Goal: Information Seeking & Learning: Learn about a topic

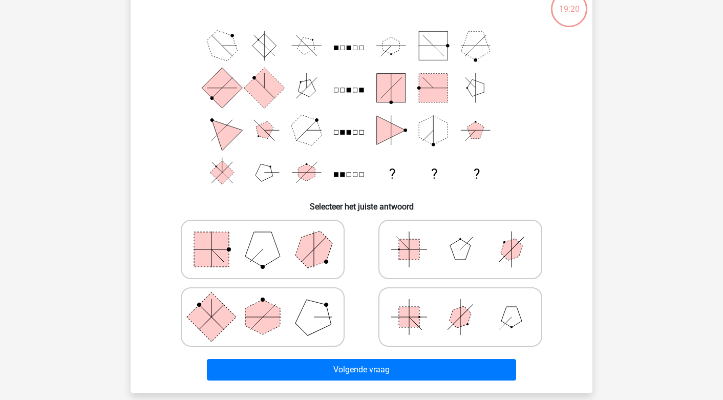
scroll to position [51, 0]
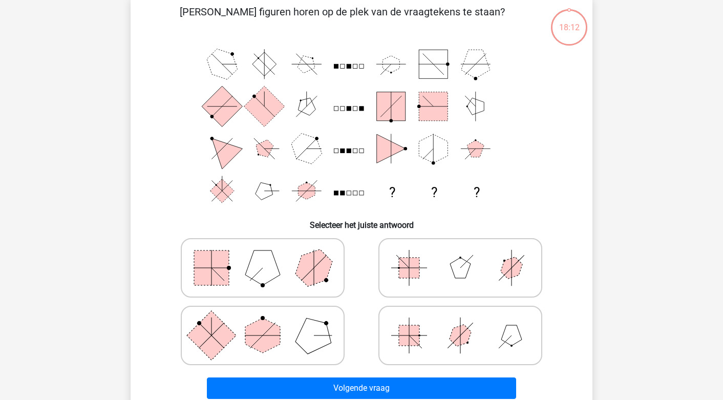
click at [400, 275] on rect at bounding box center [409, 267] width 20 height 20
click at [460, 255] on input "radio" at bounding box center [463, 251] width 7 height 7
radio input "true"
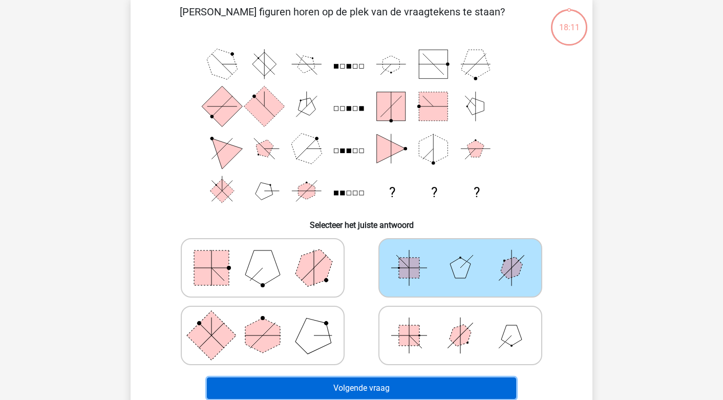
click at [382, 380] on button "Volgende vraag" at bounding box center [362, 387] width 310 height 21
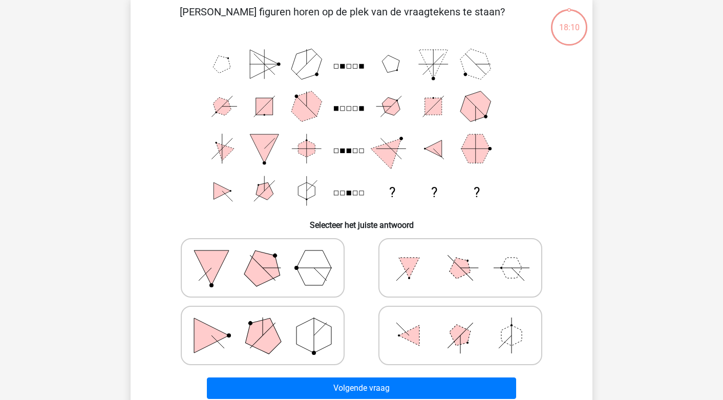
scroll to position [47, 0]
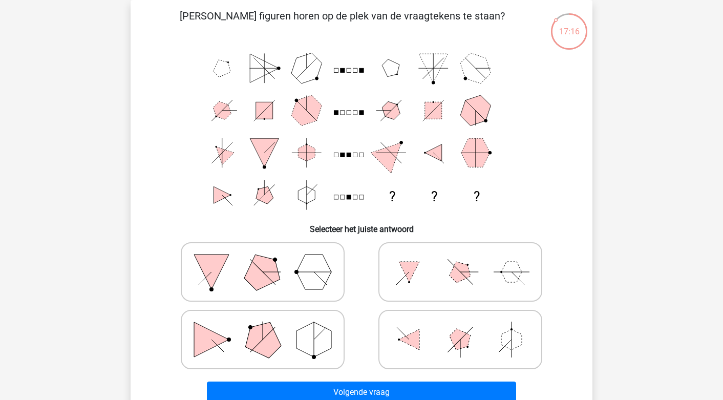
click at [387, 323] on icon at bounding box center [460, 339] width 154 height 51
click at [460, 323] on input "radio" at bounding box center [463, 323] width 7 height 7
radio input "true"
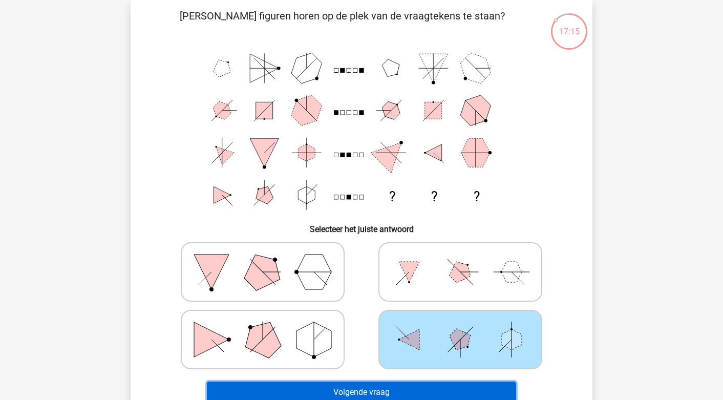
click at [382, 394] on button "Volgende vraag" at bounding box center [362, 391] width 310 height 21
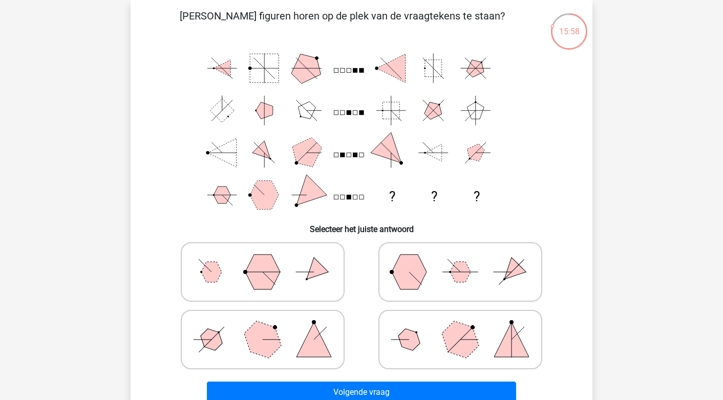
click at [403, 345] on polygon at bounding box center [409, 339] width 29 height 29
click at [460, 327] on input "radio" at bounding box center [463, 323] width 7 height 7
radio input "true"
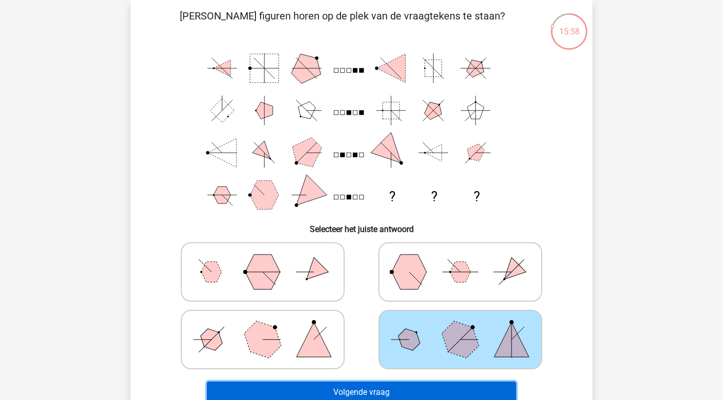
click at [398, 383] on button "Volgende vraag" at bounding box center [362, 391] width 310 height 21
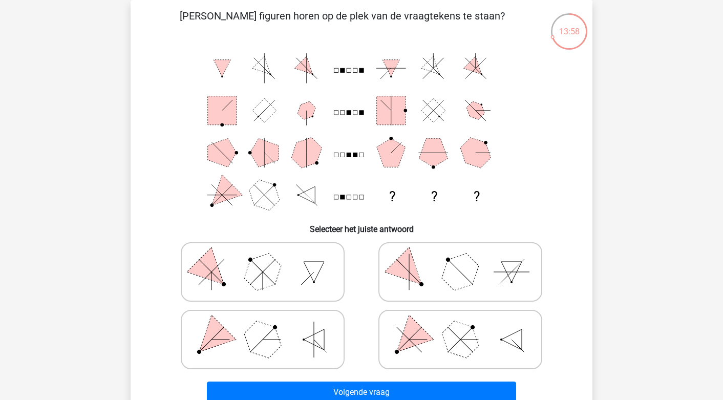
click at [278, 352] on icon at bounding box center [263, 339] width 154 height 51
click at [269, 327] on input "radio" at bounding box center [266, 323] width 7 height 7
radio input "true"
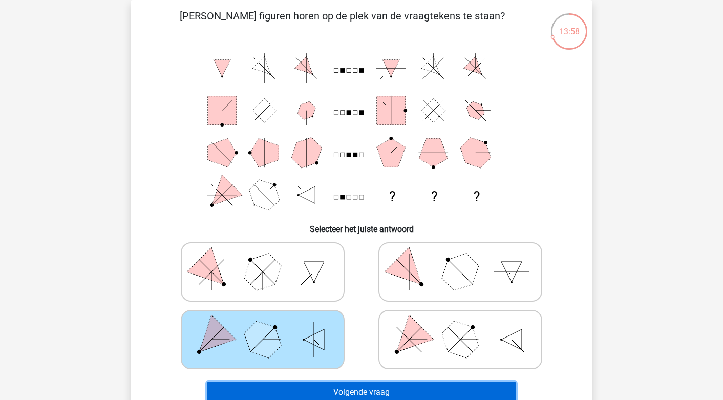
click at [351, 387] on button "Volgende vraag" at bounding box center [362, 391] width 310 height 21
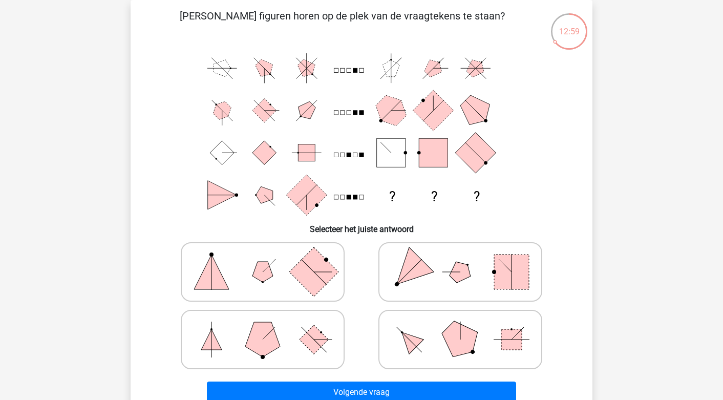
click at [435, 274] on icon at bounding box center [460, 271] width 154 height 51
click at [460, 259] on input "radio" at bounding box center [463, 255] width 7 height 7
radio input "true"
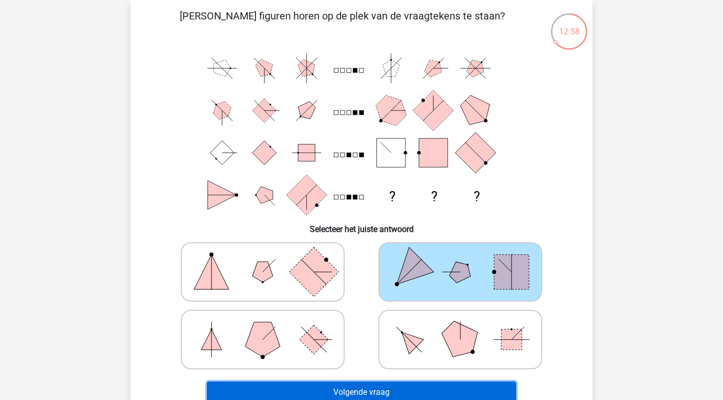
click at [398, 388] on button "Volgende vraag" at bounding box center [362, 391] width 310 height 21
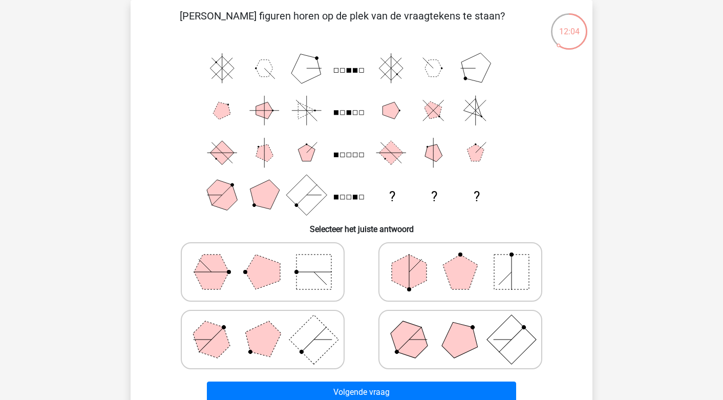
click at [209, 273] on polygon at bounding box center [211, 271] width 35 height 35
click at [263, 259] on input "radio" at bounding box center [266, 255] width 7 height 7
radio input "true"
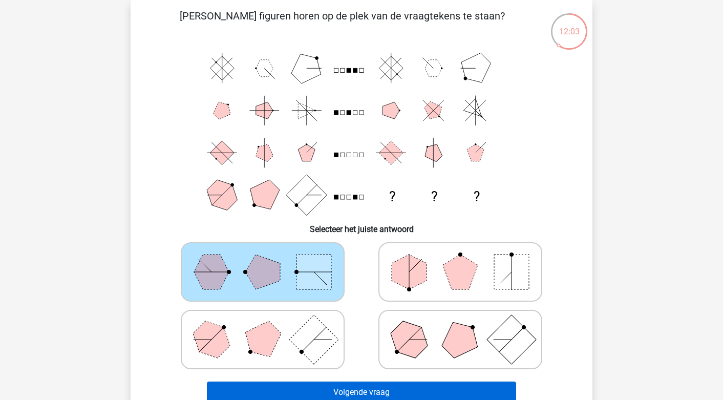
click at [313, 384] on div "Volgende vraag" at bounding box center [361, 390] width 429 height 34
click at [312, 384] on button "Volgende vraag" at bounding box center [362, 391] width 310 height 21
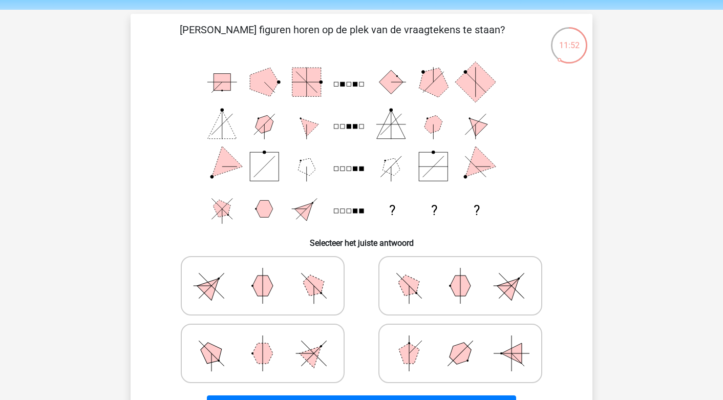
scroll to position [51, 0]
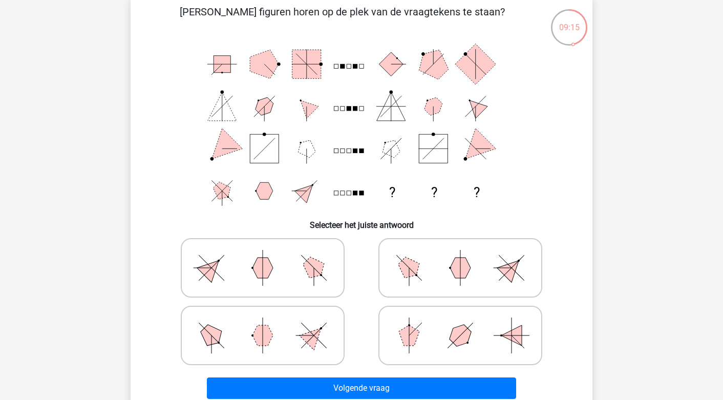
click at [427, 269] on icon at bounding box center [460, 267] width 154 height 51
click at [460, 255] on input "radio" at bounding box center [463, 251] width 7 height 7
radio input "true"
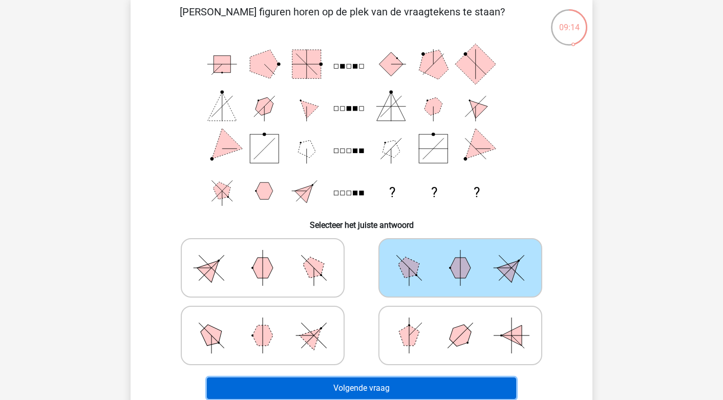
click at [398, 388] on button "Volgende vraag" at bounding box center [362, 387] width 310 height 21
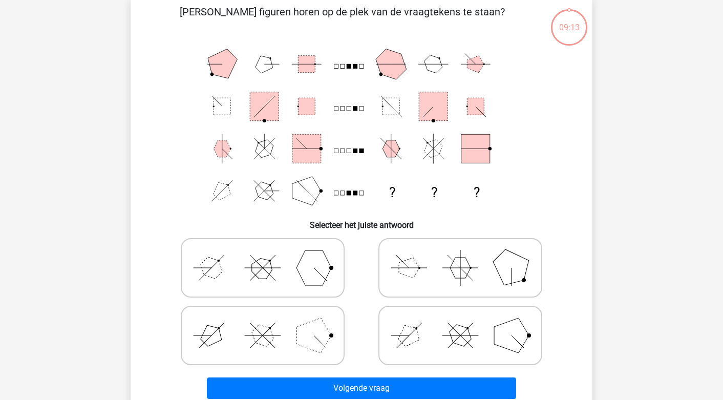
scroll to position [47, 0]
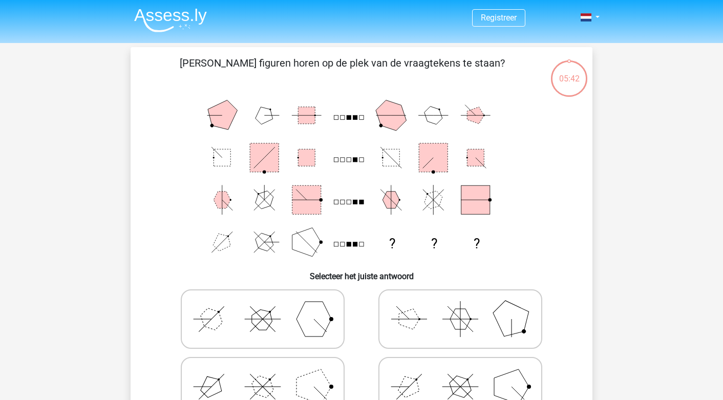
scroll to position [47, 0]
click at [156, 23] on img at bounding box center [170, 20] width 73 height 24
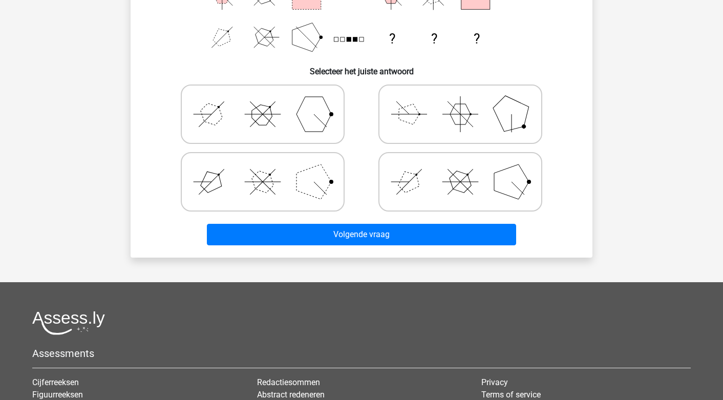
scroll to position [154, 0]
